Goal: Task Accomplishment & Management: Complete application form

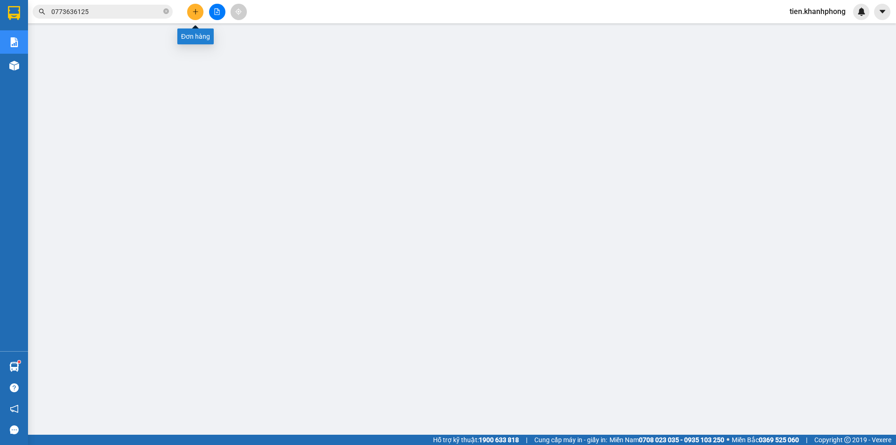
click at [194, 14] on icon "plus" at bounding box center [195, 11] width 7 height 7
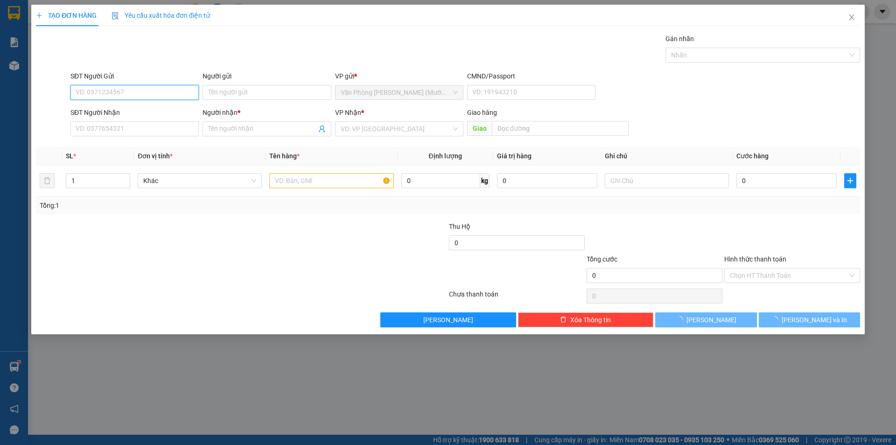
click at [117, 91] on input "SĐT Người Gửi" at bounding box center [134, 92] width 128 height 15
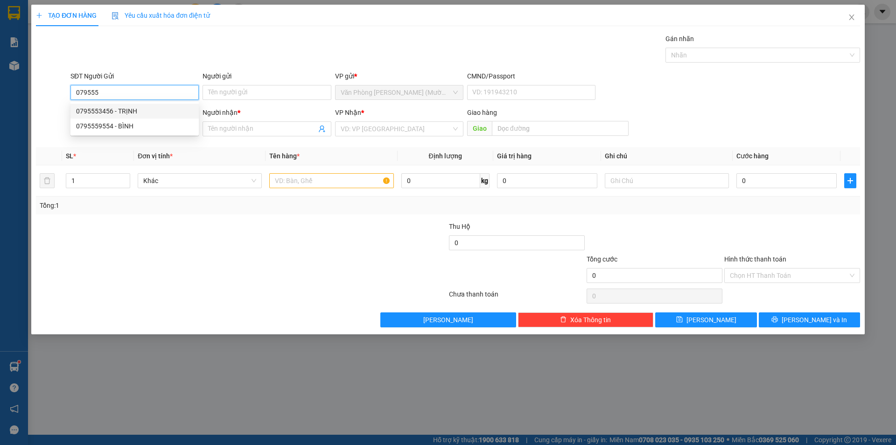
click at [114, 114] on div "0795553456 - TRỊNH" at bounding box center [134, 111] width 117 height 10
type input "0795553456"
type input "TRỊNH"
type input "0795553456"
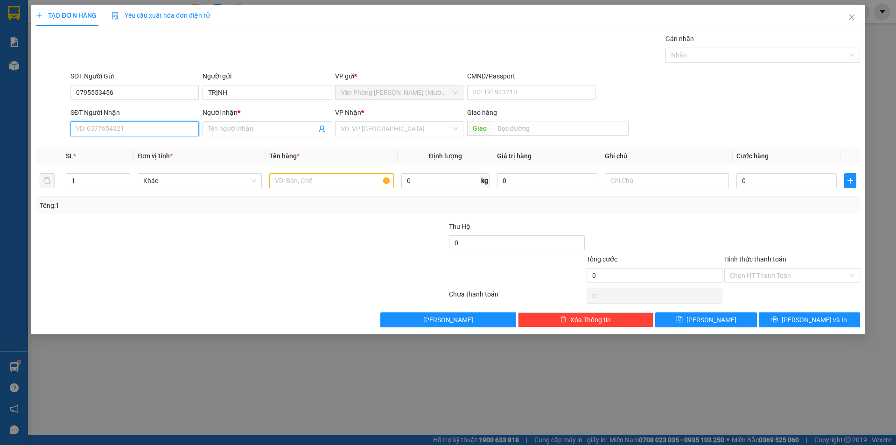
click at [109, 128] on input "SĐT Người Nhận" at bounding box center [134, 128] width 128 height 15
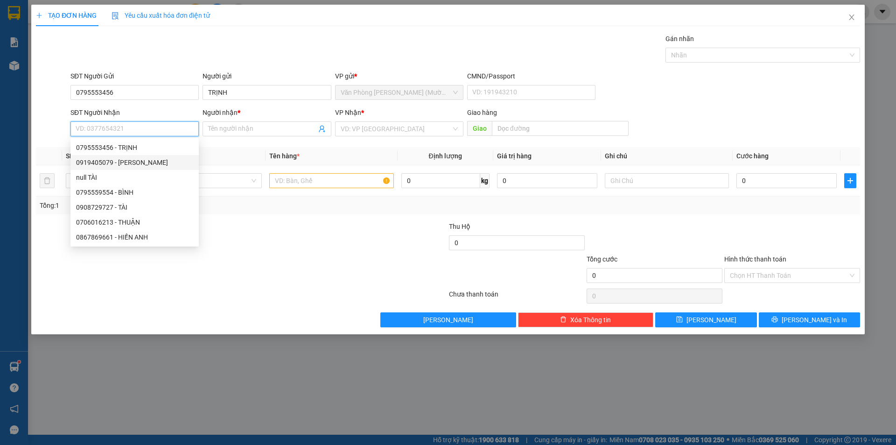
drag, startPoint x: 112, startPoint y: 163, endPoint x: 119, endPoint y: 162, distance: 6.1
click at [112, 163] on div "0919405079 - [PERSON_NAME]" at bounding box center [134, 162] width 117 height 10
type input "0919405079"
type input "VY"
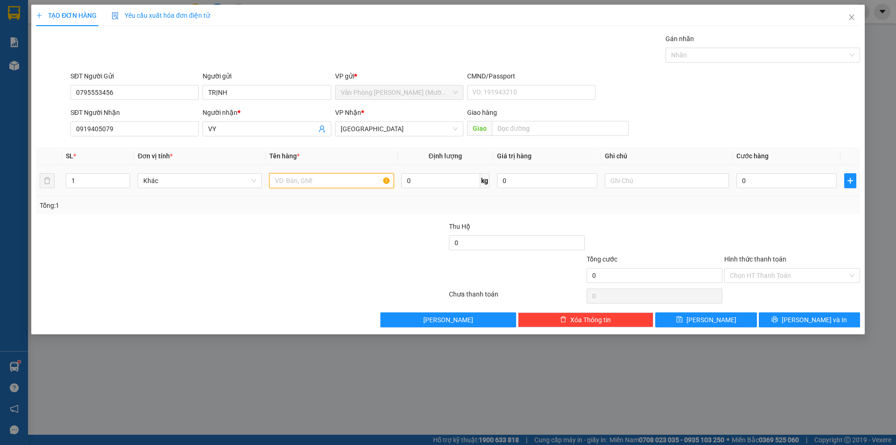
click at [294, 184] on input "text" at bounding box center [331, 180] width 124 height 15
click at [125, 177] on icon "up" at bounding box center [125, 178] width 3 height 3
type input "3"
click at [125, 177] on icon "up" at bounding box center [125, 178] width 3 height 3
drag, startPoint x: 282, startPoint y: 175, endPoint x: 436, endPoint y: 172, distance: 154.1
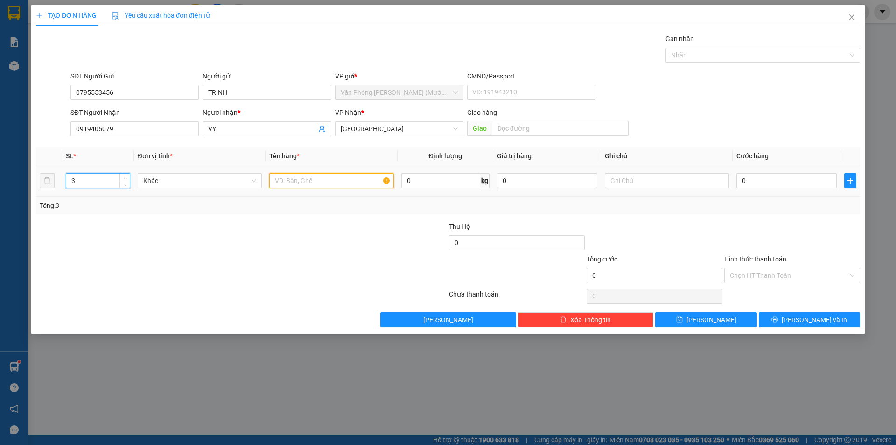
click at [282, 175] on input "text" at bounding box center [331, 180] width 124 height 15
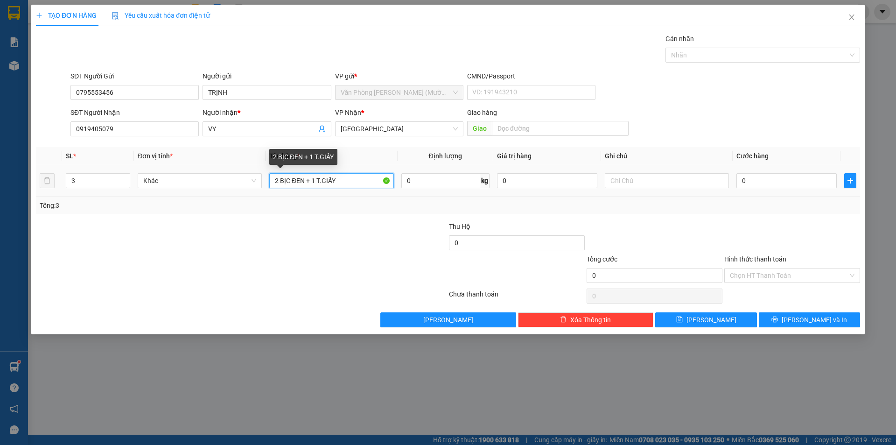
click at [288, 182] on input "2 BỊC ĐEN + 1 T.GIẤY" at bounding box center [331, 180] width 124 height 15
type input "2 BỊCH ĐEN + 1 T.GIẤY"
click at [772, 185] on input "0" at bounding box center [786, 180] width 100 height 15
type input "1"
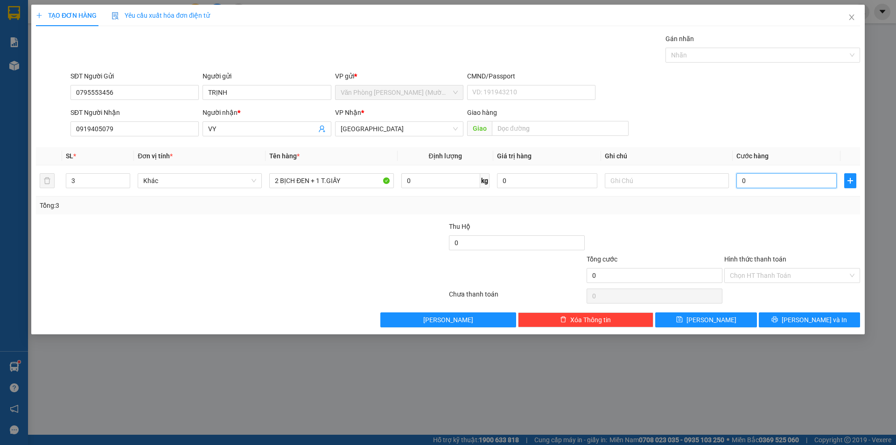
type input "1"
type input "10"
type input "100"
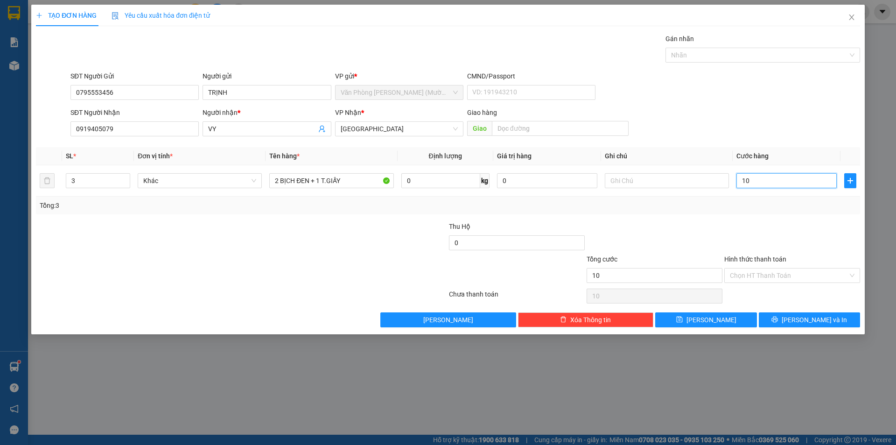
type input "100"
type input "100.000"
drag, startPoint x: 801, startPoint y: 111, endPoint x: 796, endPoint y: 115, distance: 6.7
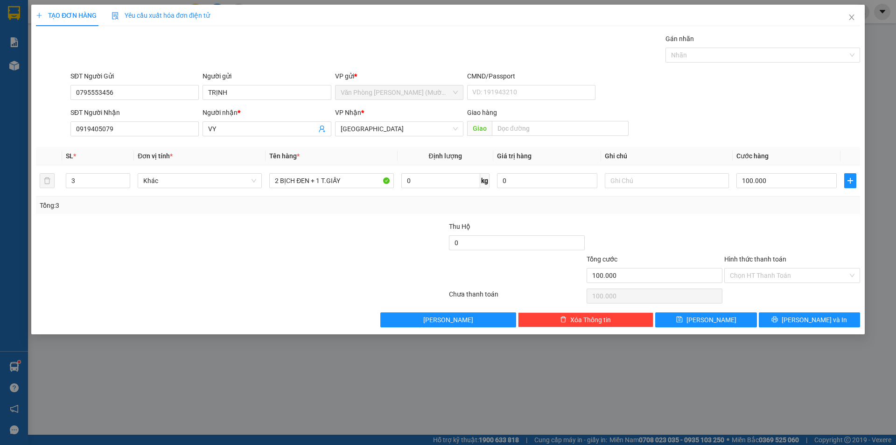
click at [796, 115] on div "SĐT Người Nhận 0919405079 Người nhận * VY VP Nhận * Đà Lạt Giao hàng Giao" at bounding box center [465, 123] width 793 height 33
click at [762, 274] on input "Hình thức thanh toán" at bounding box center [789, 275] width 118 height 14
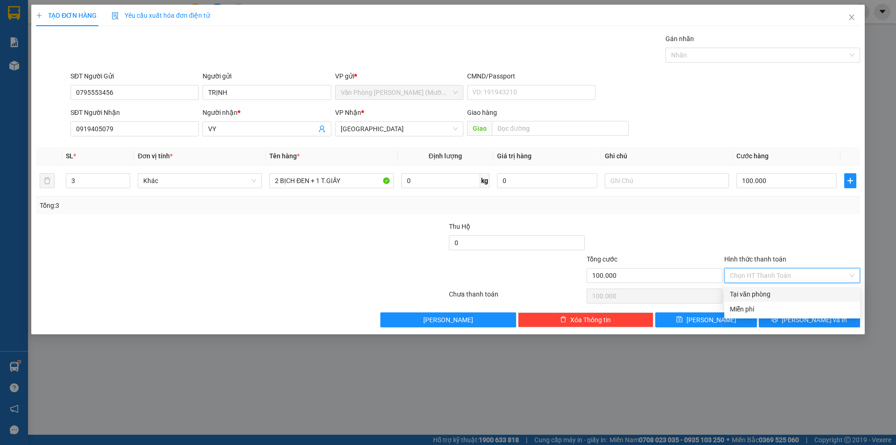
click at [759, 294] on div "Tại văn phòng" at bounding box center [792, 294] width 125 height 10
type input "0"
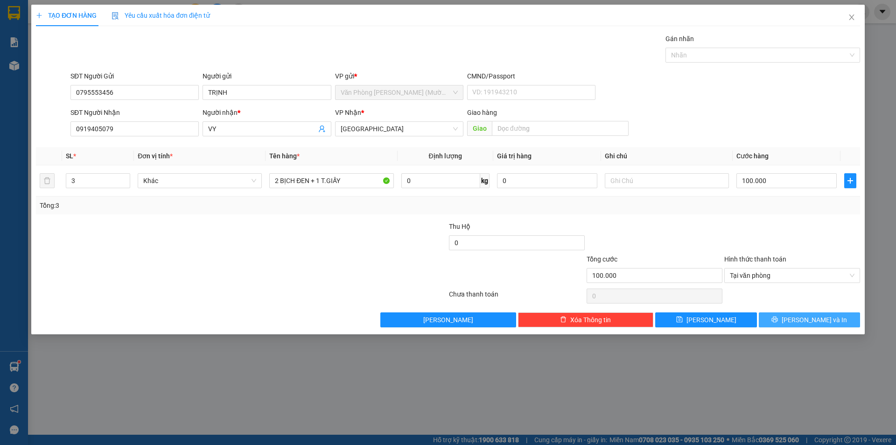
click at [817, 319] on span "[PERSON_NAME] và In" at bounding box center [814, 320] width 65 height 10
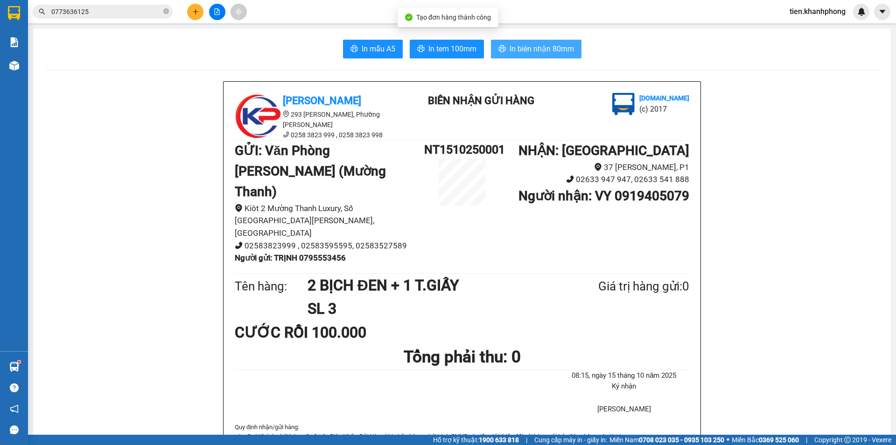
click at [540, 49] on span "In biên nhận 80mm" at bounding box center [542, 49] width 64 height 12
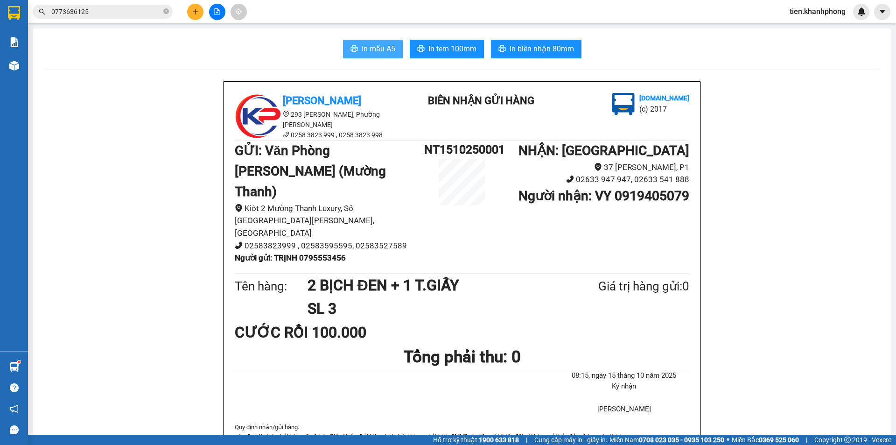
click at [366, 45] on span "In mẫu A5" at bounding box center [379, 49] width 34 height 12
